Goal: Task Accomplishment & Management: Use online tool/utility

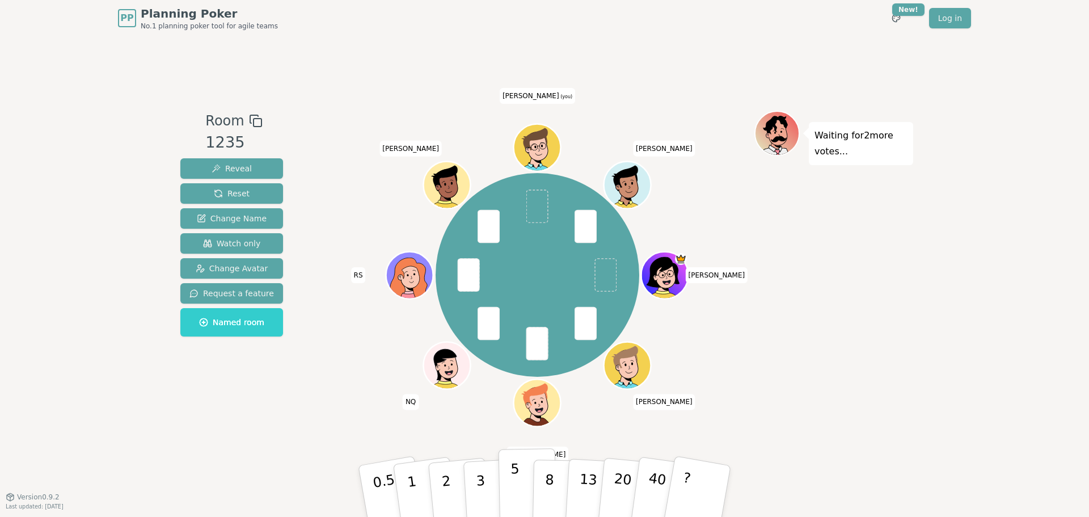
click at [515, 415] on p "5" at bounding box center [516, 491] width 10 height 61
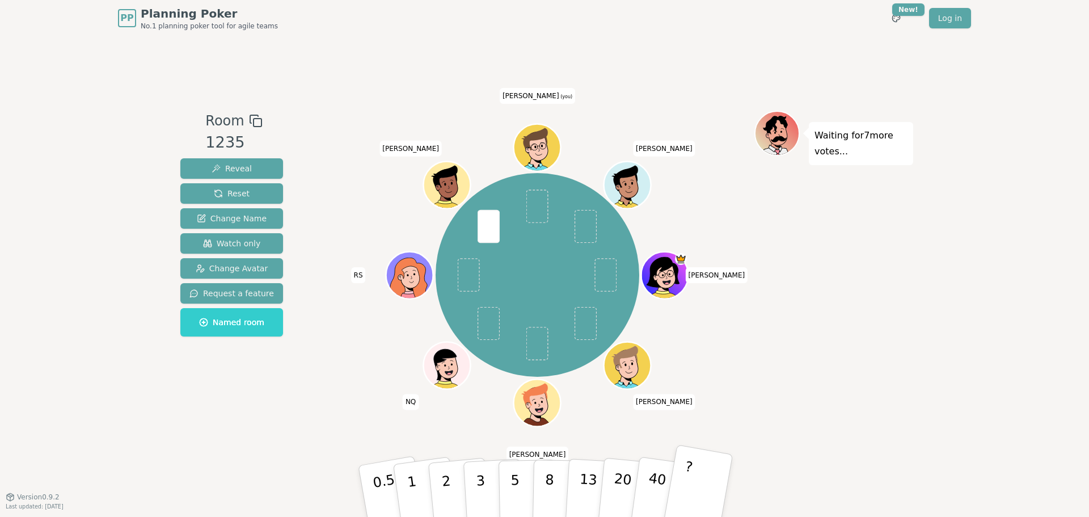
click at [587, 415] on button "?" at bounding box center [698, 491] width 71 height 94
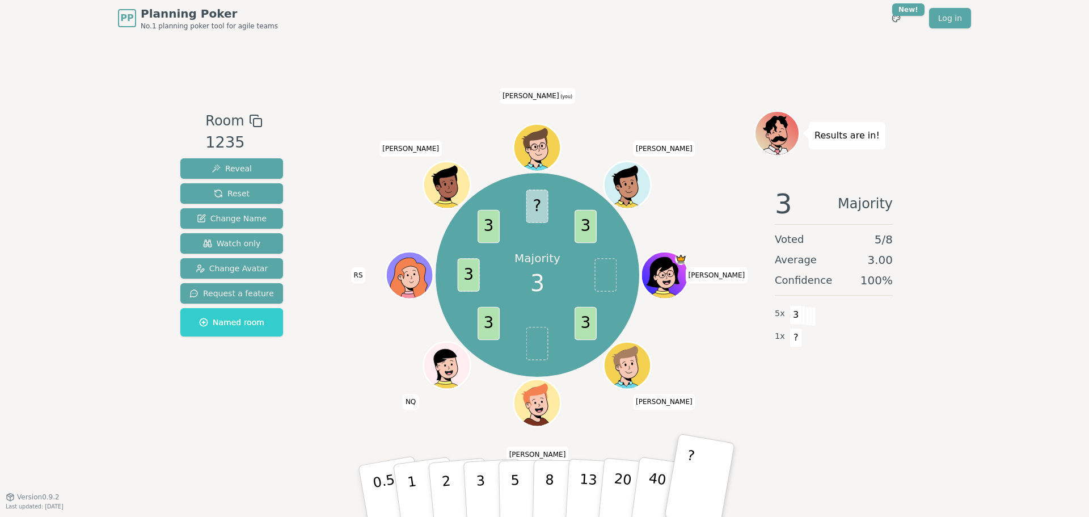
click at [120, 384] on div "PP Planning Poker No.1 planning poker tool for agile teams Toggle theme New! Lo…" at bounding box center [544, 258] width 1089 height 517
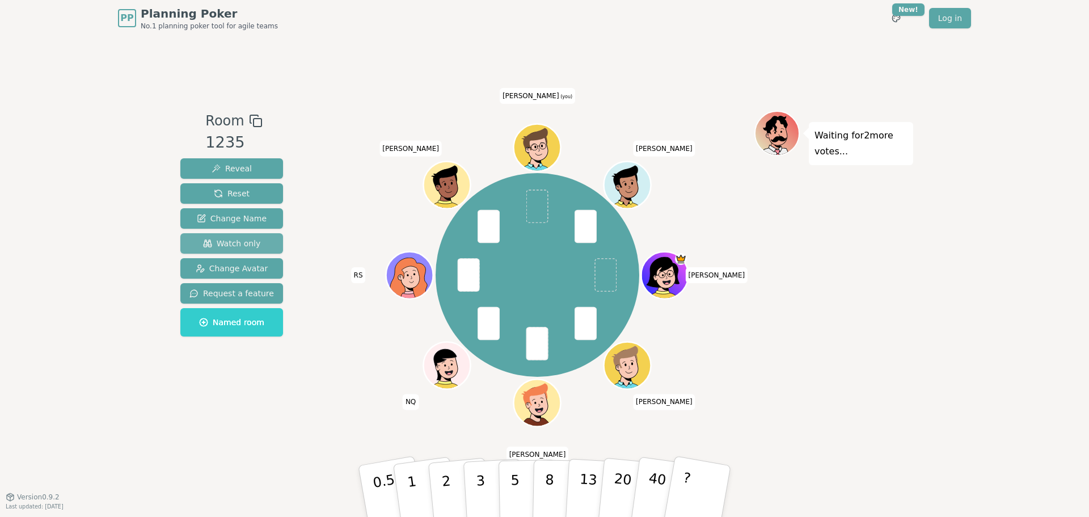
click at [231, 242] on span "Watch only" at bounding box center [232, 243] width 58 height 11
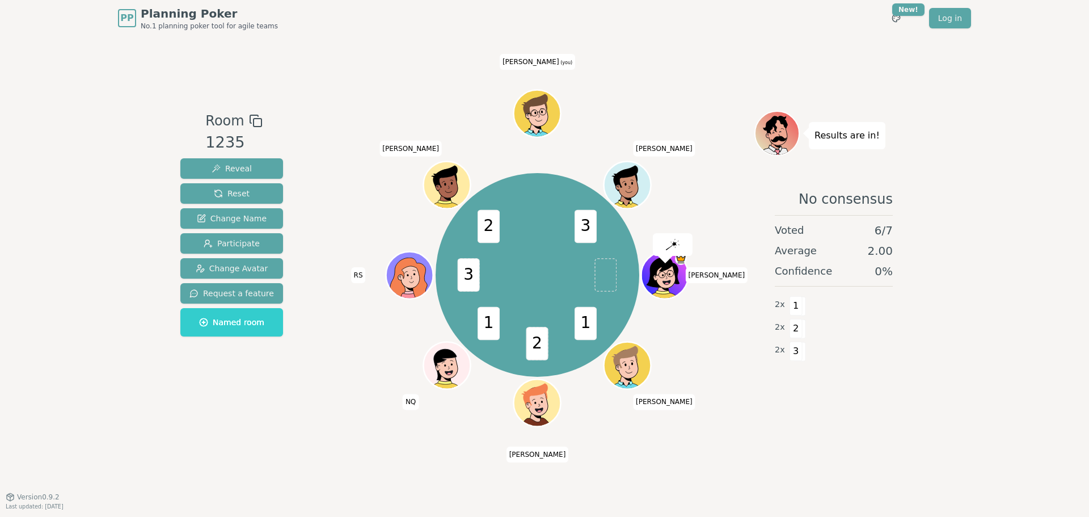
click at [108, 240] on div "PP Planning Poker No.1 planning poker tool for agile teams Toggle theme New! Lo…" at bounding box center [544, 258] width 1089 height 517
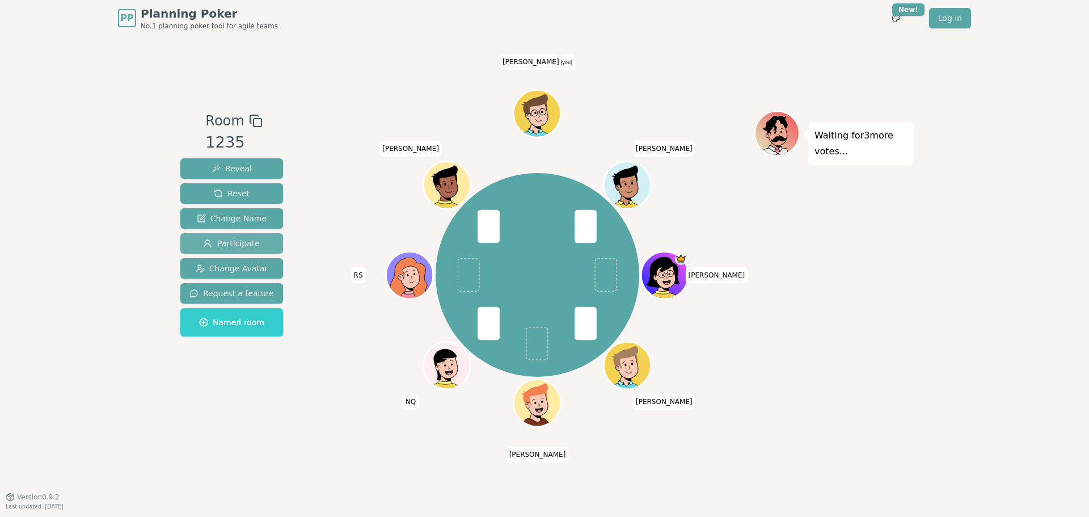
click at [241, 243] on span "Participate" at bounding box center [232, 243] width 56 height 11
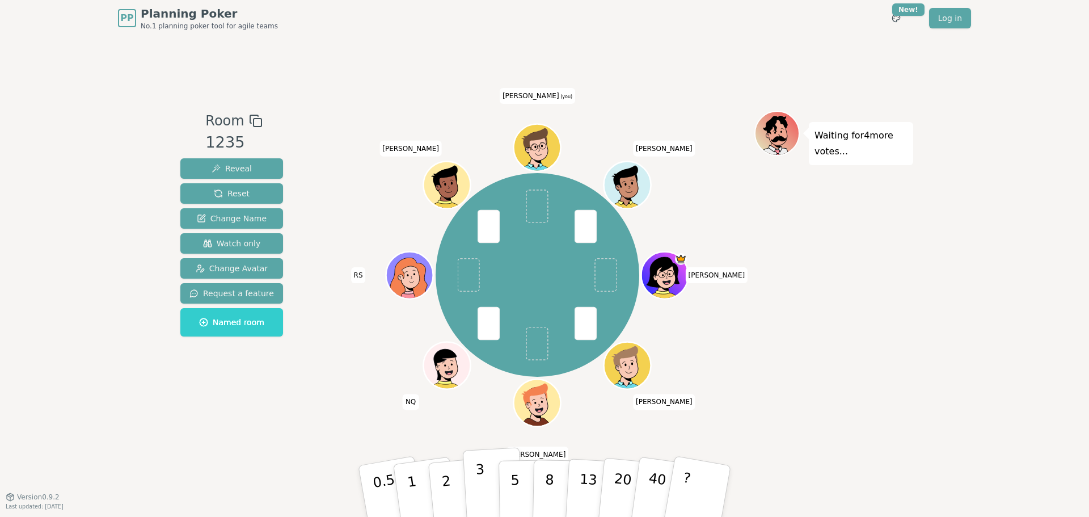
click at [476, 415] on button "3" at bounding box center [494, 491] width 62 height 88
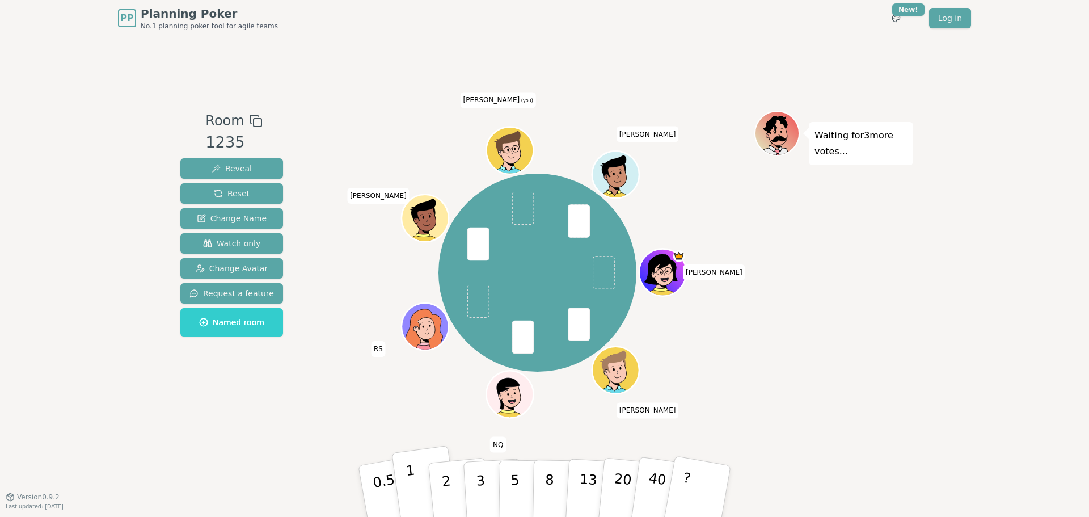
click at [413, 415] on p "1" at bounding box center [413, 493] width 17 height 62
click at [449, 415] on button "2" at bounding box center [459, 491] width 65 height 90
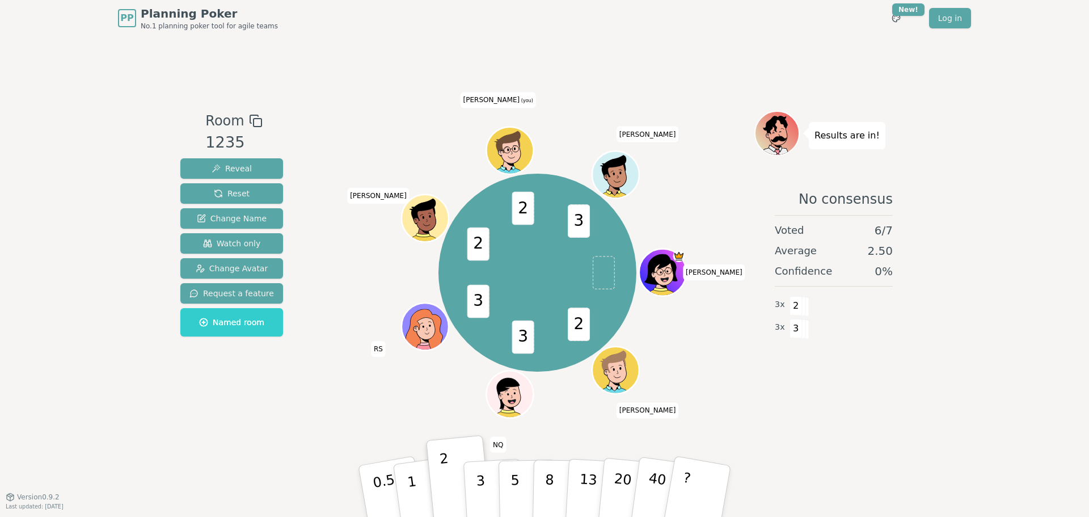
click at [156, 388] on div "PP Planning Poker No.1 planning poker tool for agile teams Toggle theme New! Lo…" at bounding box center [544, 258] width 1089 height 517
click at [75, 91] on div "PP Planning Poker No.1 planning poker tool for agile teams Toggle theme New! Lo…" at bounding box center [544, 258] width 1089 height 517
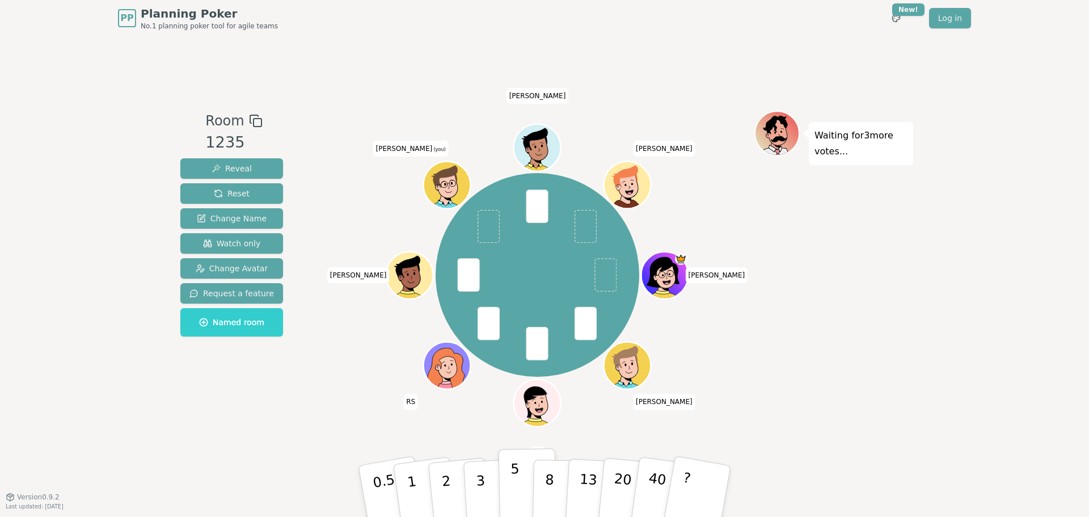
click at [513, 415] on p "5" at bounding box center [516, 491] width 10 height 61
click at [226, 415] on div "Room 1235 Reveal Reset Change Name Watch only Change Avatar Request a feature N…" at bounding box center [232, 267] width 112 height 312
click at [200, 405] on div "Room 1235 Reveal Reset Change Name Watch only Change Avatar Request a feature N…" at bounding box center [232, 267] width 112 height 312
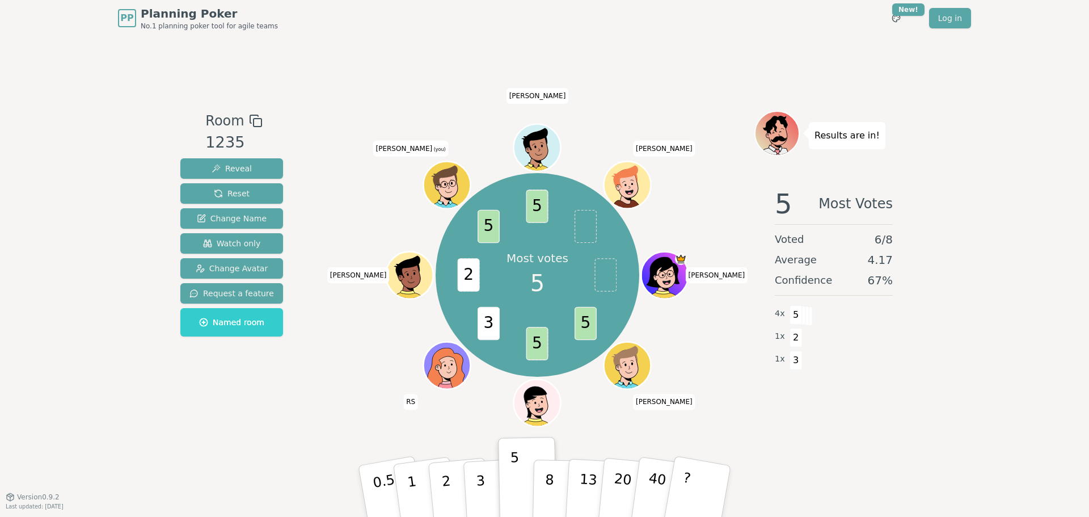
click at [98, 336] on div "PP Planning Poker No.1 planning poker tool for agile teams Toggle theme New! Lo…" at bounding box center [544, 258] width 1089 height 517
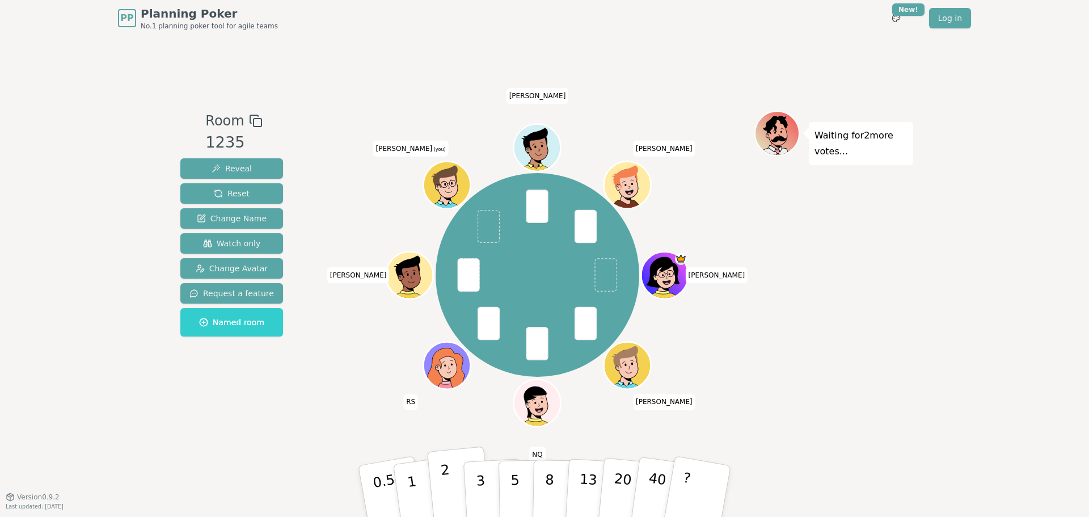
click at [449, 415] on p "2" at bounding box center [447, 493] width 15 height 62
click at [94, 217] on div "PP Planning Poker No.1 planning poker tool for agile teams Toggle theme New! Lo…" at bounding box center [544, 258] width 1089 height 517
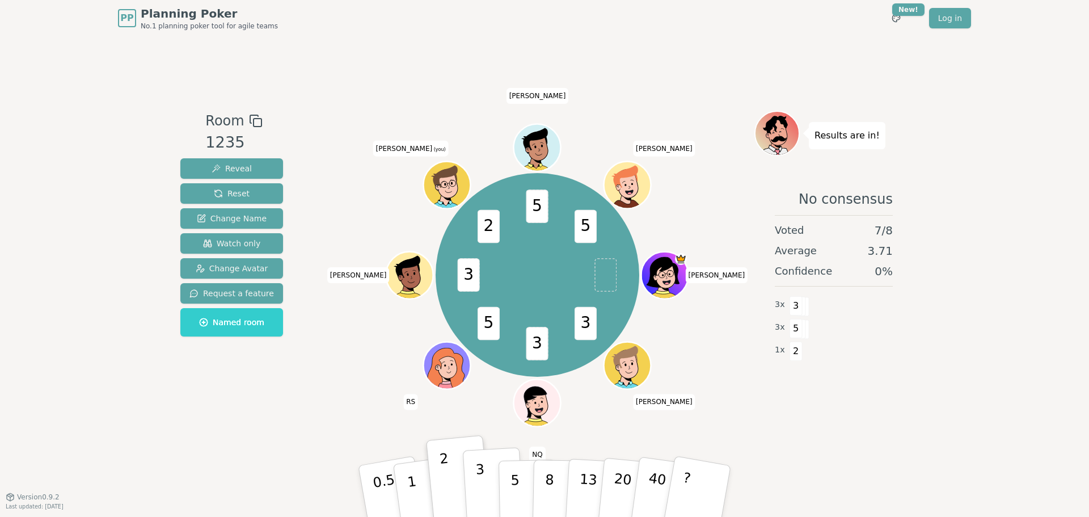
click at [486, 415] on button "3" at bounding box center [494, 491] width 62 height 88
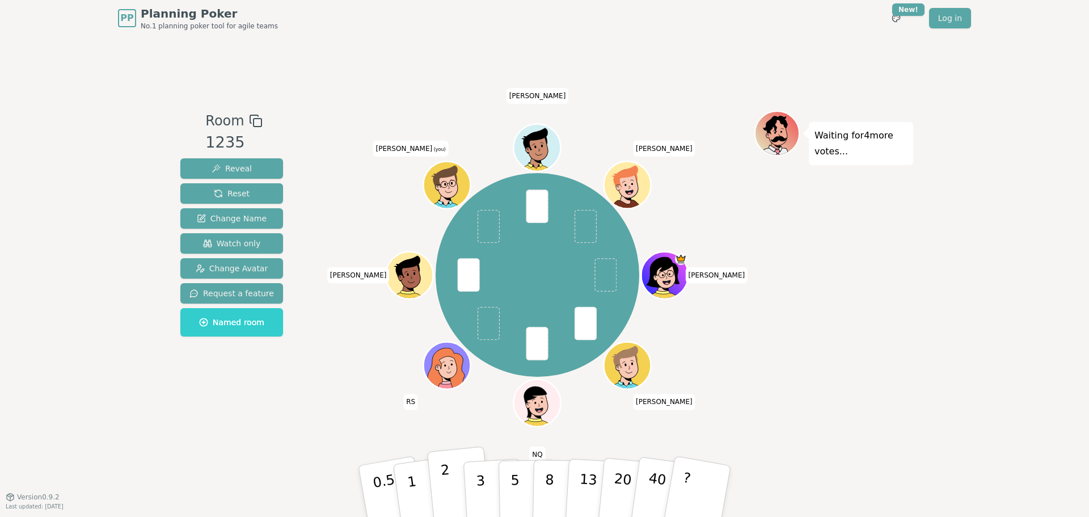
click at [455, 415] on button "2" at bounding box center [459, 491] width 65 height 90
click at [188, 415] on div "Room 1235 Reveal Reset Change Name Watch only Change Avatar Request a feature N…" at bounding box center [544, 266] width 737 height 460
click at [587, 415] on button "40" at bounding box center [664, 491] width 68 height 92
click at [587, 415] on p "20" at bounding box center [621, 490] width 23 height 62
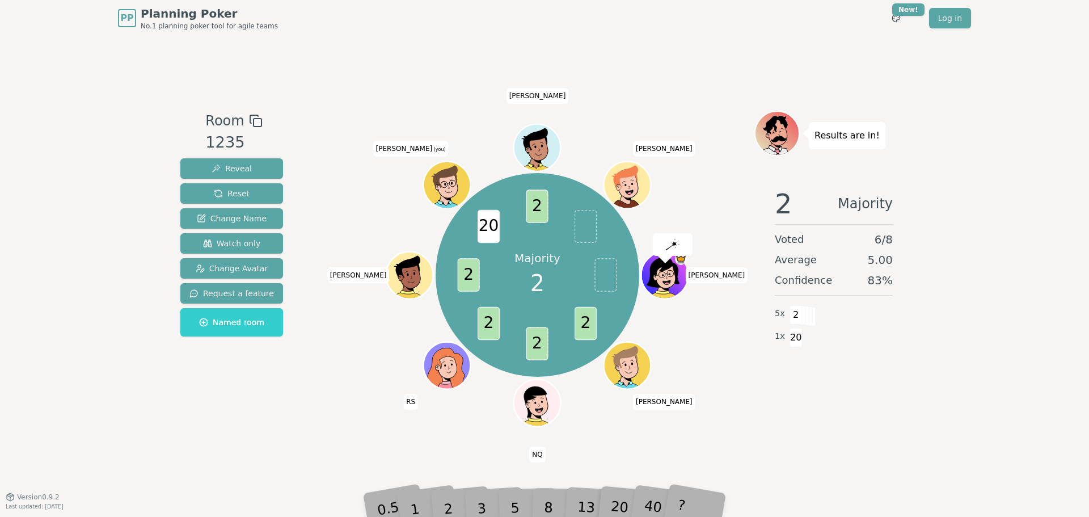
click at [453, 415] on div "2" at bounding box center [459, 491] width 37 height 43
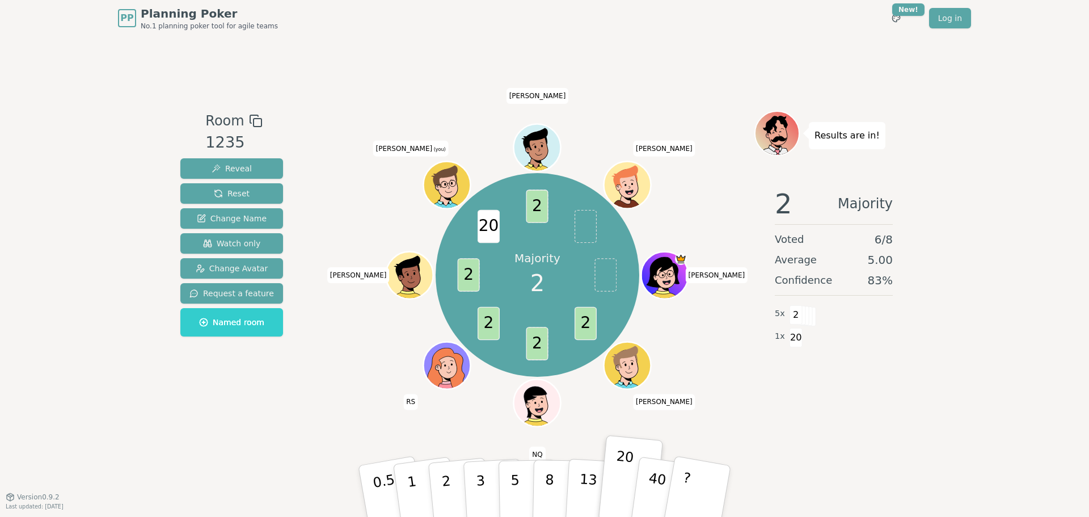
click at [306, 415] on div "Room 1235 Reveal Reset Change Name Watch only Change Avatar Request a feature N…" at bounding box center [544, 266] width 737 height 460
click at [466, 415] on button "3" at bounding box center [494, 491] width 62 height 88
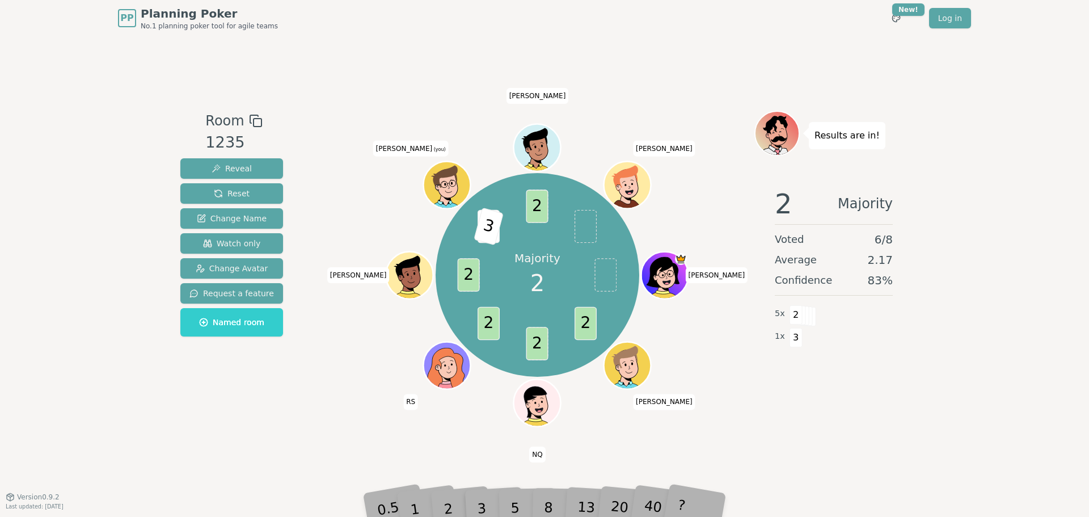
click at [452, 415] on div "2" at bounding box center [459, 491] width 37 height 43
drag, startPoint x: 453, startPoint y: 500, endPoint x: 299, endPoint y: 400, distance: 183.6
click at [453, 415] on div "2" at bounding box center [459, 491] width 37 height 43
click at [232, 368] on div "Room 1235 Reveal Reset Change Name Watch only Change Avatar Request a feature N…" at bounding box center [232, 267] width 112 height 312
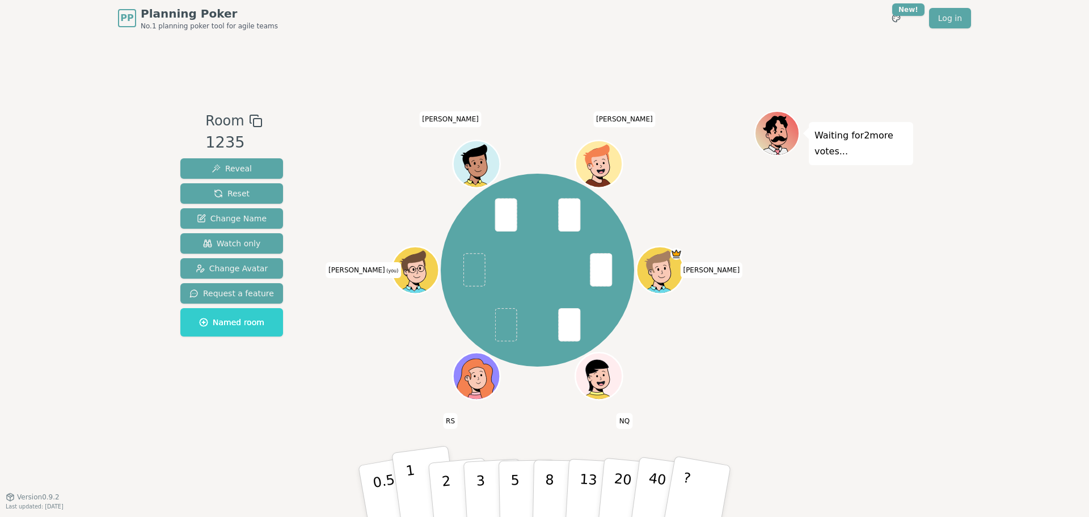
click at [414, 415] on p "1" at bounding box center [413, 493] width 17 height 62
click at [185, 415] on div "Room 1235 Reveal Reset Change Name Watch only Change Avatar Request a feature N…" at bounding box center [544, 266] width 737 height 460
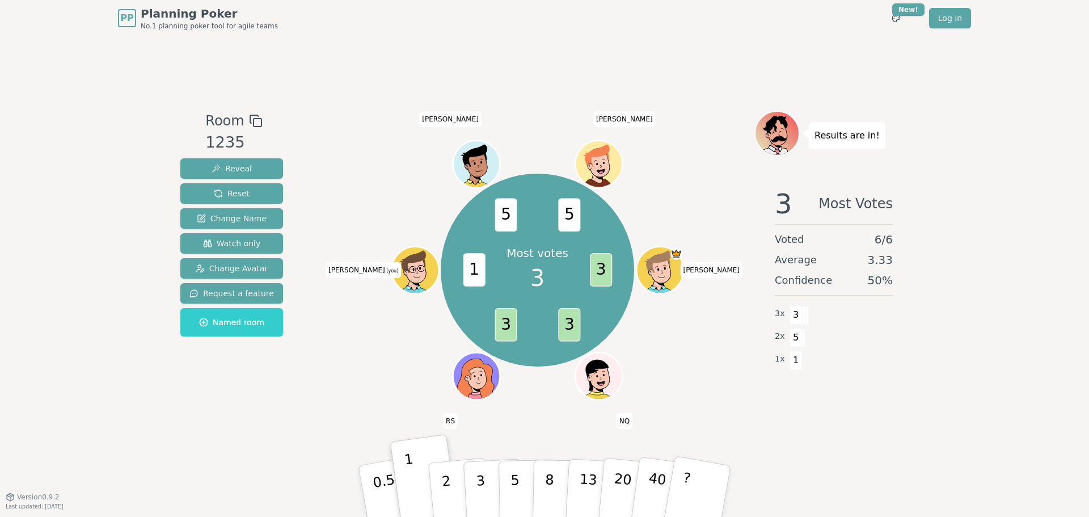
click at [76, 322] on div "PP Planning Poker No.1 planning poker tool for agile teams Toggle theme New! Lo…" at bounding box center [544, 258] width 1089 height 517
click at [128, 415] on div "PP Planning Poker No.1 planning poker tool for agile teams Toggle theme New! Lo…" at bounding box center [544, 258] width 1089 height 517
